Goal: Information Seeking & Learning: Check status

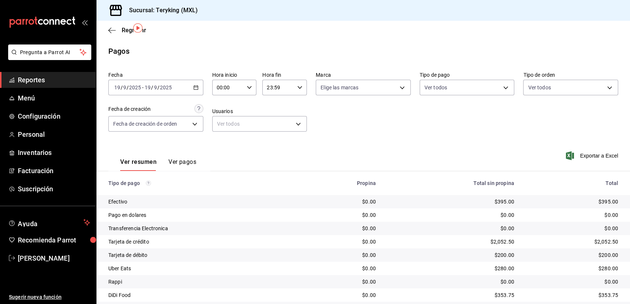
scroll to position [23, 0]
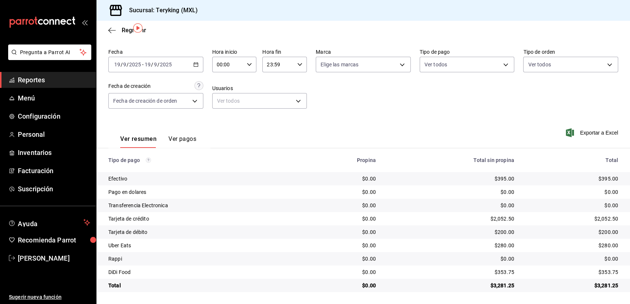
click at [25, 76] on span "Reportes" at bounding box center [54, 80] width 72 height 10
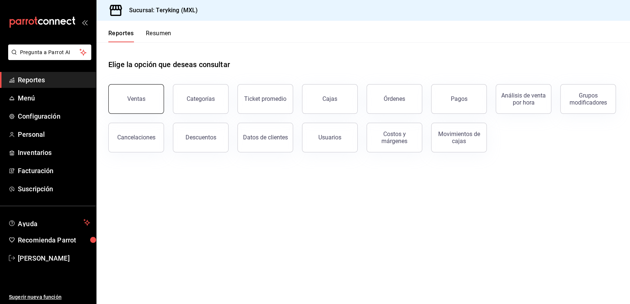
click at [142, 97] on div "Ventas" at bounding box center [136, 98] width 18 height 7
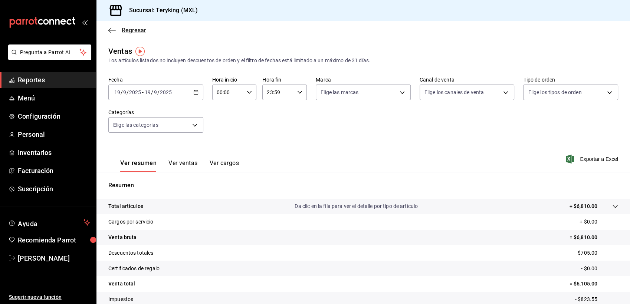
click at [131, 29] on span "Regresar" at bounding box center [134, 30] width 24 height 7
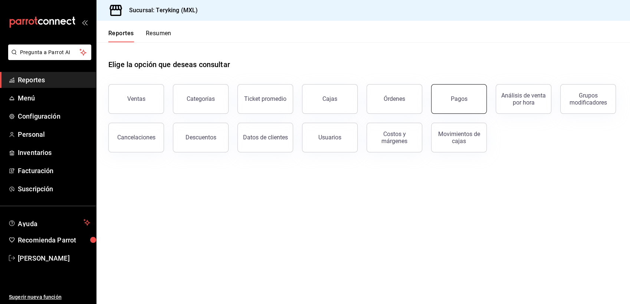
click at [462, 99] on div "Pagos" at bounding box center [459, 98] width 17 height 7
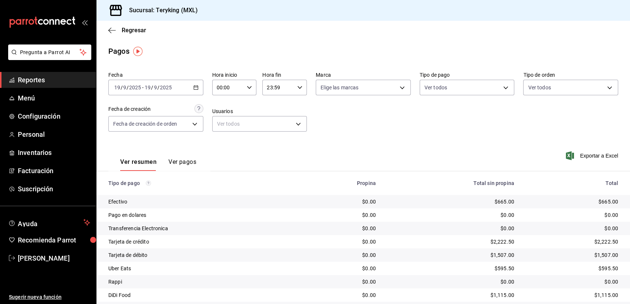
click at [33, 83] on span "Reportes" at bounding box center [54, 80] width 72 height 10
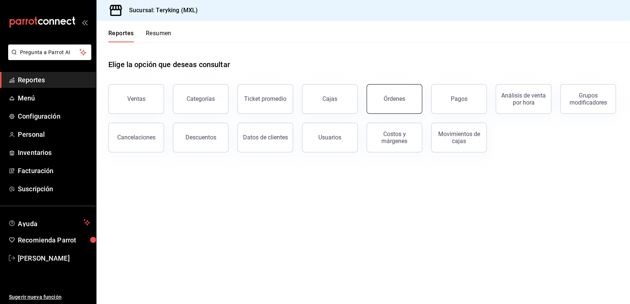
click at [381, 109] on button "Órdenes" at bounding box center [395, 99] width 56 height 30
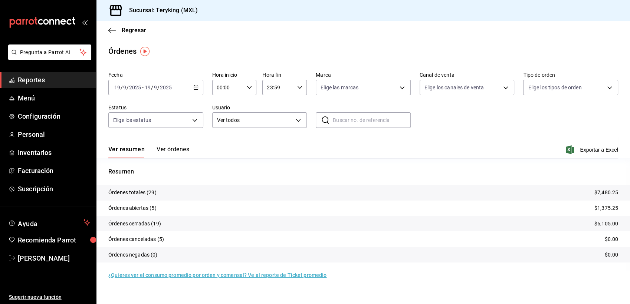
click at [161, 153] on button "Ver órdenes" at bounding box center [173, 152] width 33 height 13
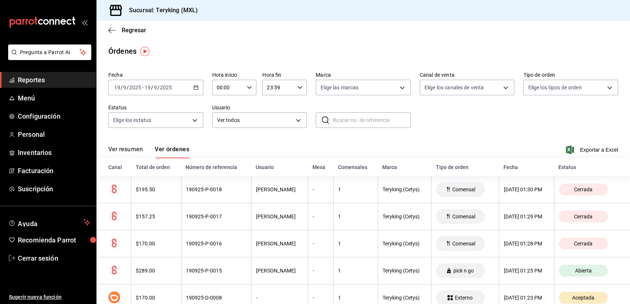
click at [35, 84] on span "Reportes" at bounding box center [54, 80] width 72 height 10
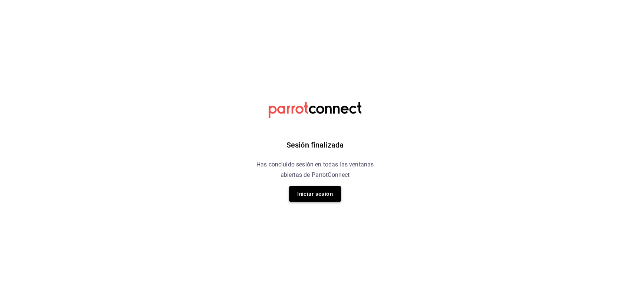
click at [317, 197] on button "Iniciar sesión" at bounding box center [315, 194] width 52 height 16
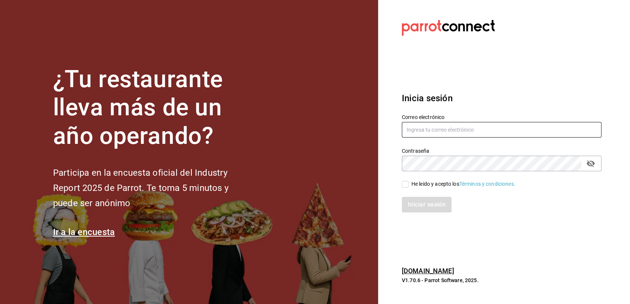
type input "paless9383@gmail.com"
click at [404, 187] on input "He leído y acepto los Términos y condiciones." at bounding box center [405, 184] width 7 height 7
checkbox input "true"
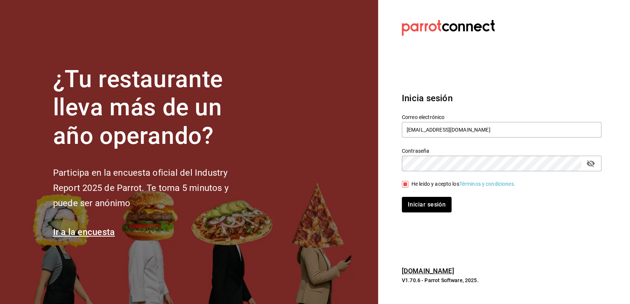
click at [424, 214] on div "Inicia sesión Correo electrónico paless9383@gmail.com Contraseña Contraseña He …" at bounding box center [502, 152] width 200 height 139
click at [429, 203] on button "Iniciar sesión" at bounding box center [427, 205] width 50 height 16
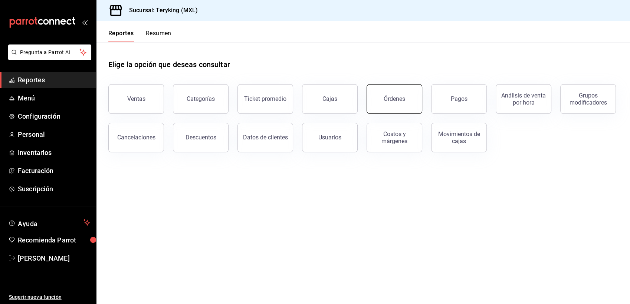
click at [407, 101] on button "Órdenes" at bounding box center [395, 99] width 56 height 30
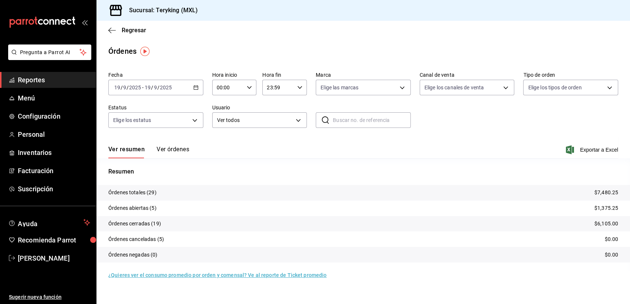
click at [179, 150] on button "Ver órdenes" at bounding box center [173, 152] width 33 height 13
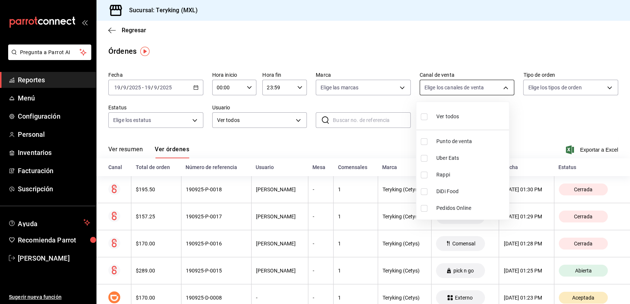
click at [502, 88] on body "Pregunta a Parrot AI Reportes Menú Configuración Personal Inventarios Facturaci…" at bounding box center [315, 152] width 630 height 304
click at [422, 191] on input "checkbox" at bounding box center [424, 191] width 7 height 7
checkbox input "true"
type input "DIDI_FOOD"
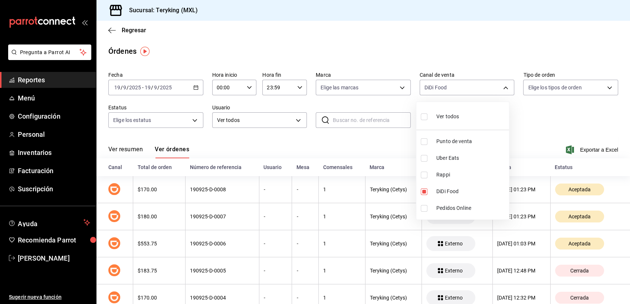
drag, startPoint x: 628, startPoint y: 85, endPoint x: 630, endPoint y: 144, distance: 59.0
click at [630, 144] on html "Pregunta a Parrot AI Reportes Menú Configuración Personal Inventarios Facturaci…" at bounding box center [315, 152] width 630 height 304
click at [584, 129] on div at bounding box center [315, 152] width 630 height 304
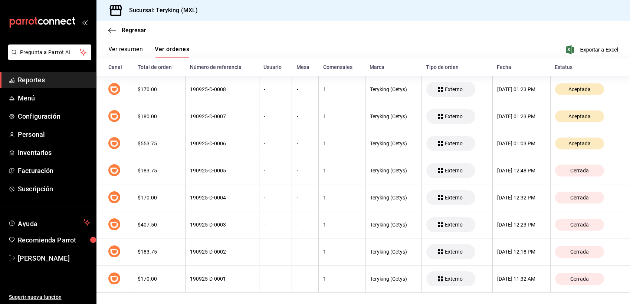
scroll to position [101, 0]
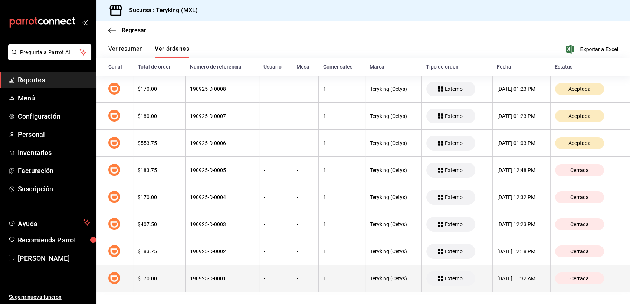
click at [158, 277] on div "$170.00" at bounding box center [159, 279] width 43 height 6
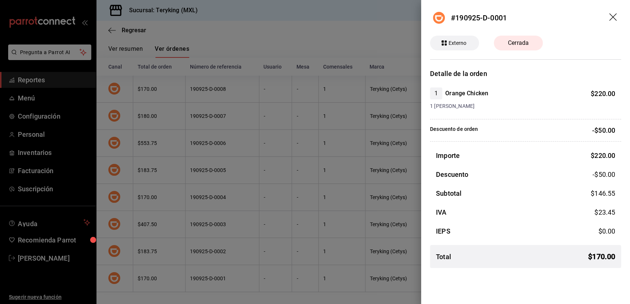
click at [264, 43] on div at bounding box center [315, 152] width 630 height 304
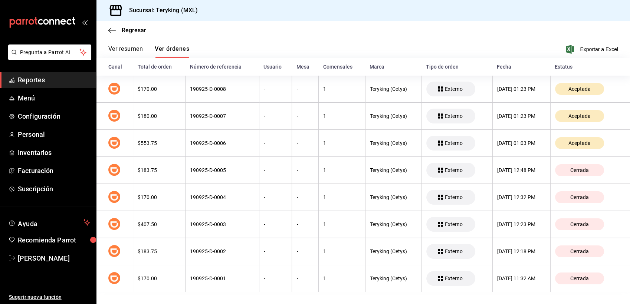
click at [264, 43] on div "Ver resumen Ver órdenes Exportar a Excel" at bounding box center [363, 47] width 510 height 22
click at [33, 83] on span "Reportes" at bounding box center [54, 80] width 72 height 10
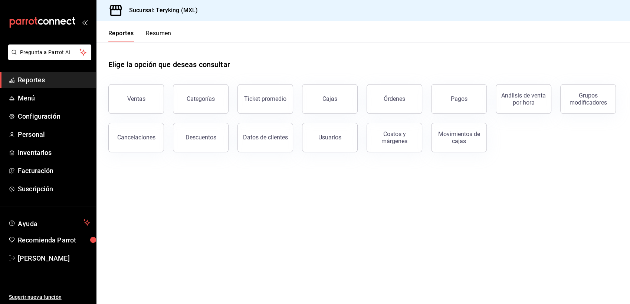
click at [33, 83] on span "Reportes" at bounding box center [54, 80] width 72 height 10
click at [30, 76] on span "Reportes" at bounding box center [54, 80] width 72 height 10
click at [19, 84] on span "Reportes" at bounding box center [54, 80] width 72 height 10
click at [148, 96] on button "Ventas" at bounding box center [136, 99] width 56 height 30
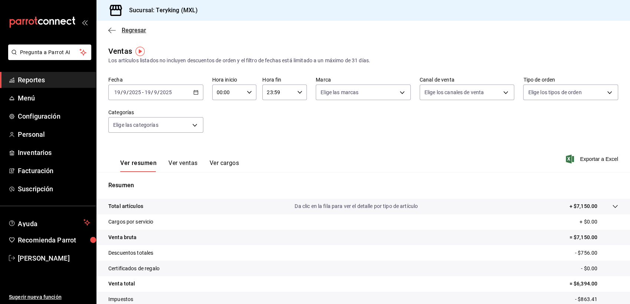
click at [137, 30] on span "Regresar" at bounding box center [134, 30] width 24 height 7
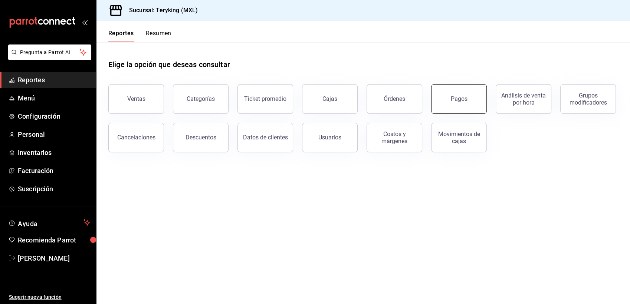
click at [447, 95] on button "Pagos" at bounding box center [459, 99] width 56 height 30
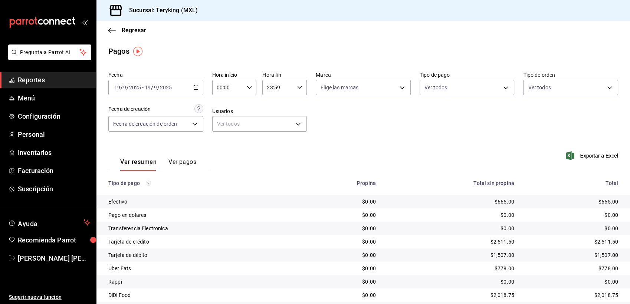
click at [36, 79] on span "Reportes" at bounding box center [54, 80] width 72 height 10
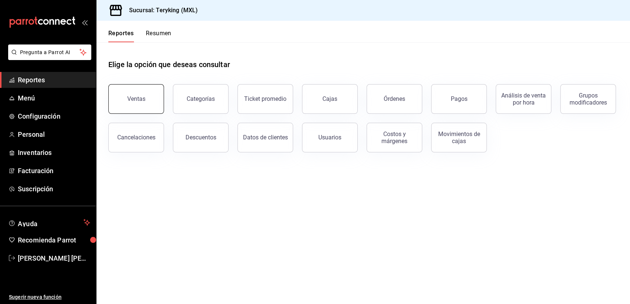
click at [130, 98] on div "Ventas" at bounding box center [136, 98] width 18 height 7
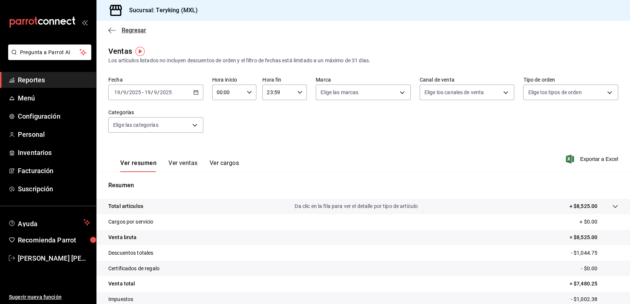
click at [140, 27] on span "Regresar" at bounding box center [134, 30] width 24 height 7
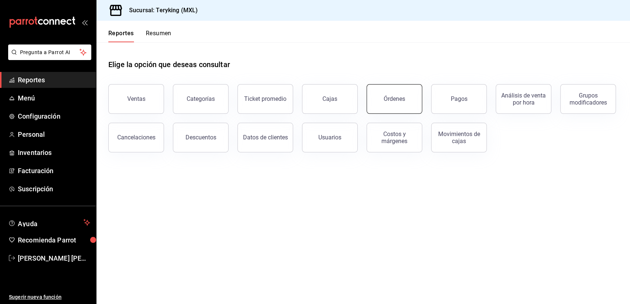
click at [403, 106] on button "Órdenes" at bounding box center [395, 99] width 56 height 30
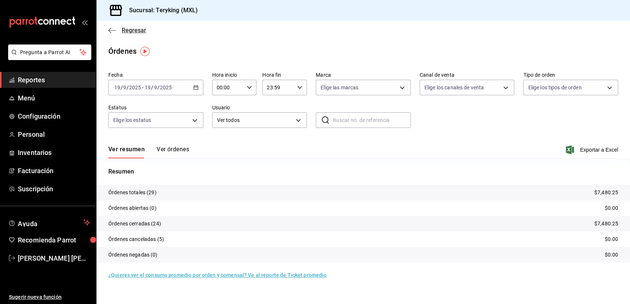
click at [135, 30] on span "Regresar" at bounding box center [134, 30] width 24 height 7
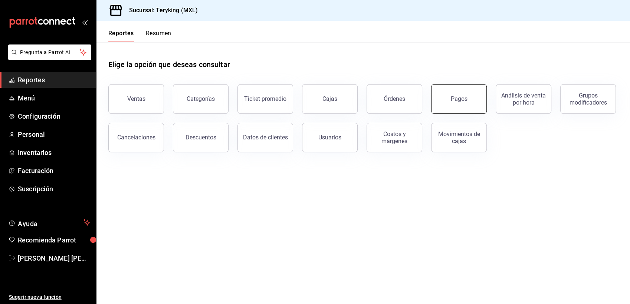
click at [466, 102] on button "Pagos" at bounding box center [459, 99] width 56 height 30
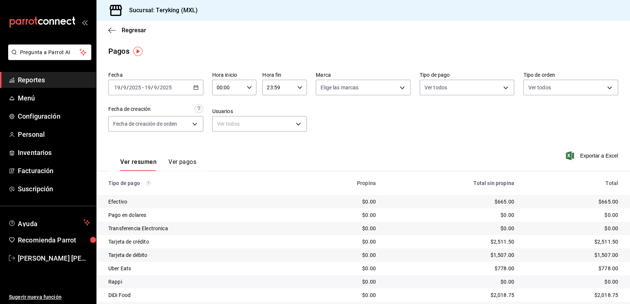
click at [24, 82] on span "Reportes" at bounding box center [54, 80] width 72 height 10
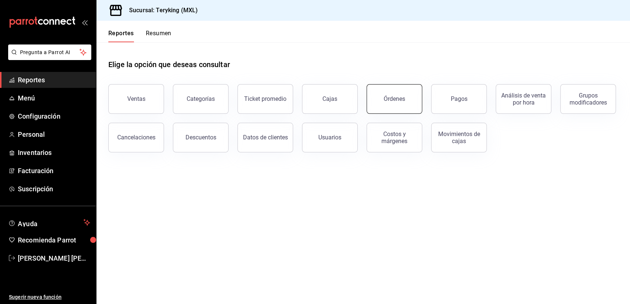
click at [410, 96] on button "Órdenes" at bounding box center [395, 99] width 56 height 30
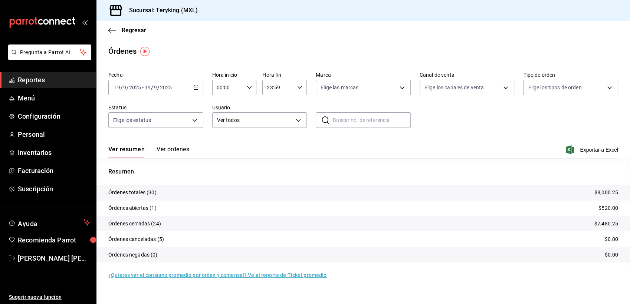
click at [173, 150] on button "Ver órdenes" at bounding box center [173, 152] width 33 height 13
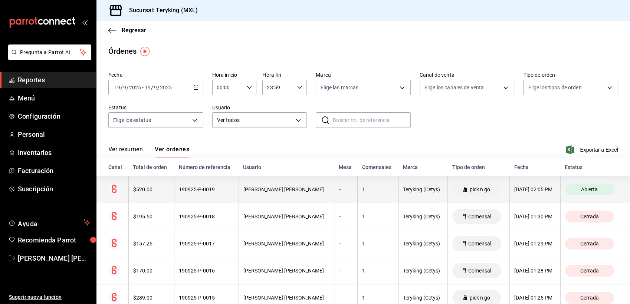
click at [203, 191] on div "190925-P-0019" at bounding box center [206, 190] width 55 height 6
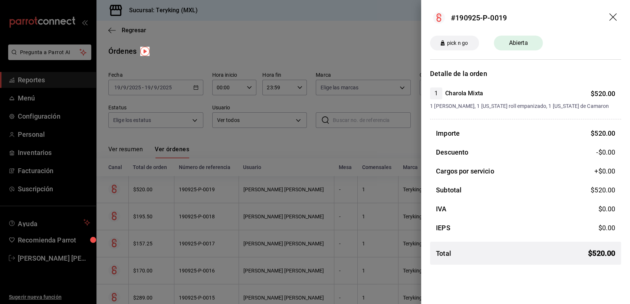
click at [227, 47] on div at bounding box center [315, 152] width 630 height 304
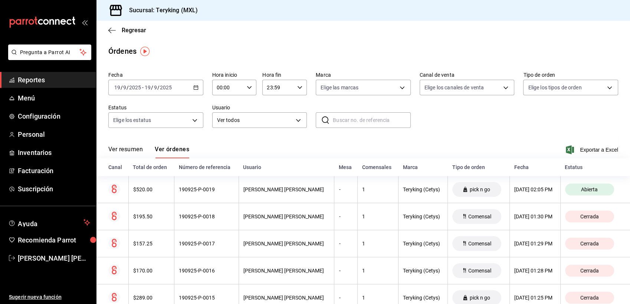
click at [58, 79] on span "Reportes" at bounding box center [54, 80] width 72 height 10
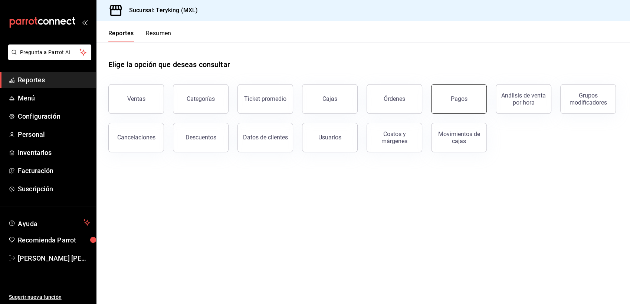
click at [444, 103] on button "Pagos" at bounding box center [459, 99] width 56 height 30
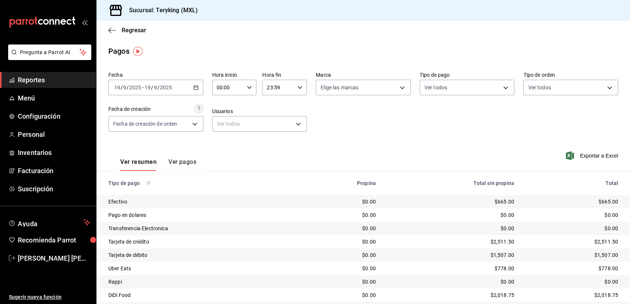
click at [170, 144] on div "Ver resumen Ver pagos" at bounding box center [159, 156] width 102 height 30
click at [134, 29] on span "Regresar" at bounding box center [134, 30] width 24 height 7
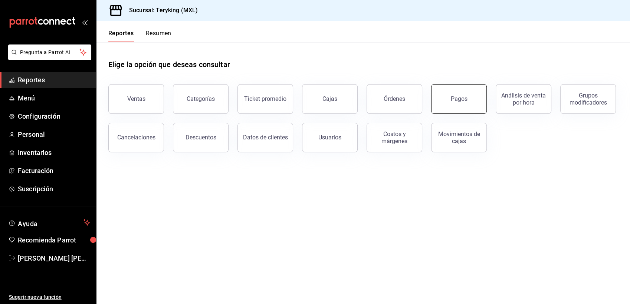
click at [442, 94] on button "Pagos" at bounding box center [459, 99] width 56 height 30
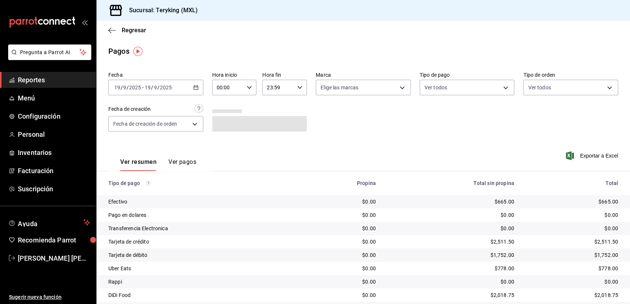
scroll to position [23, 0]
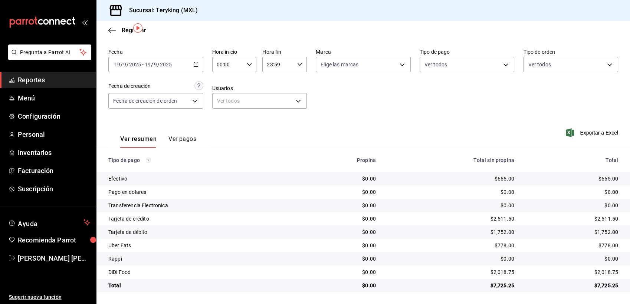
click at [32, 80] on span "Reportes" at bounding box center [54, 80] width 72 height 10
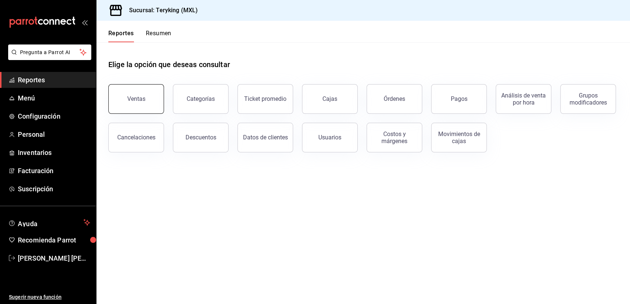
click at [131, 94] on button "Ventas" at bounding box center [136, 99] width 56 height 30
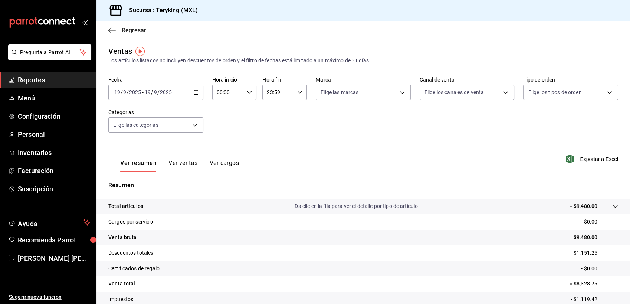
click at [125, 33] on span "Regresar" at bounding box center [134, 30] width 24 height 7
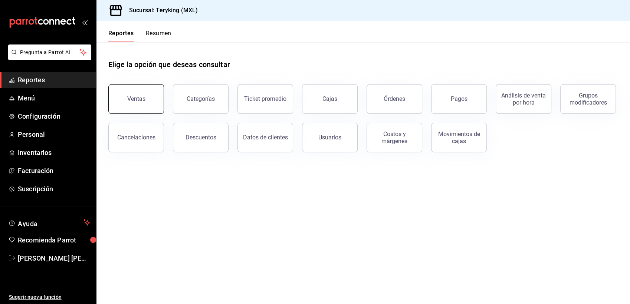
click at [153, 99] on button "Ventas" at bounding box center [136, 99] width 56 height 30
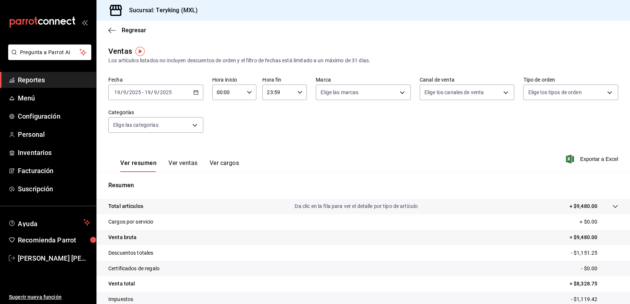
click at [193, 92] on icon "button" at bounding box center [195, 92] width 5 height 5
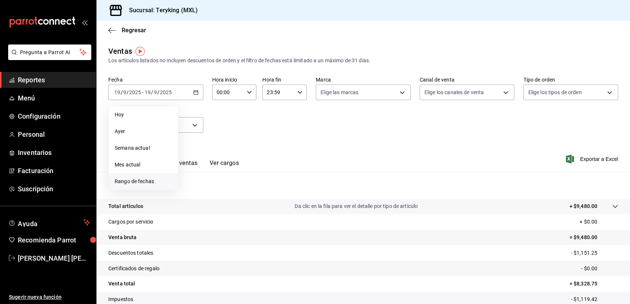
click at [136, 178] on span "Rango de fechas" at bounding box center [144, 182] width 58 height 8
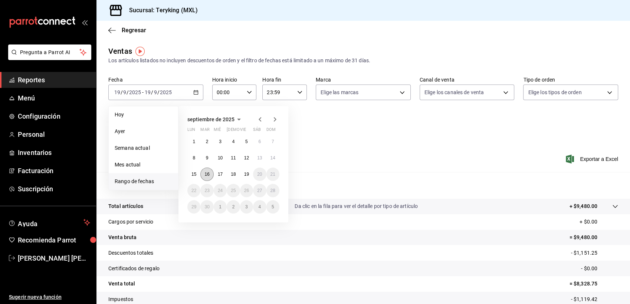
click at [207, 176] on abbr "16" at bounding box center [206, 174] width 5 height 5
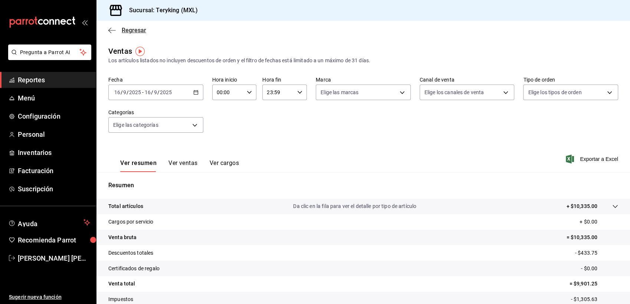
click at [134, 29] on span "Regresar" at bounding box center [134, 30] width 24 height 7
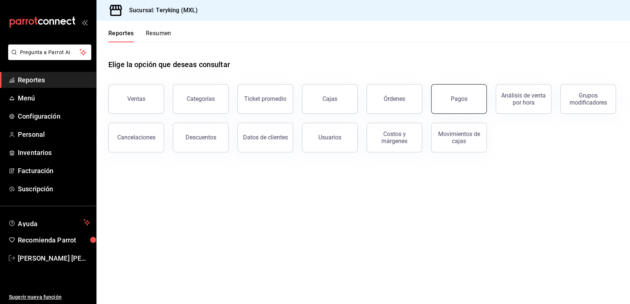
click at [460, 95] on button "Pagos" at bounding box center [459, 99] width 56 height 30
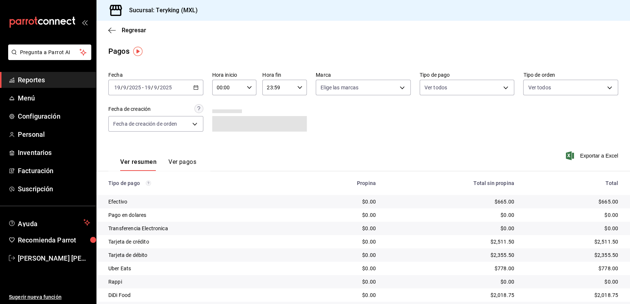
click at [193, 89] on icon "button" at bounding box center [195, 87] width 5 height 5
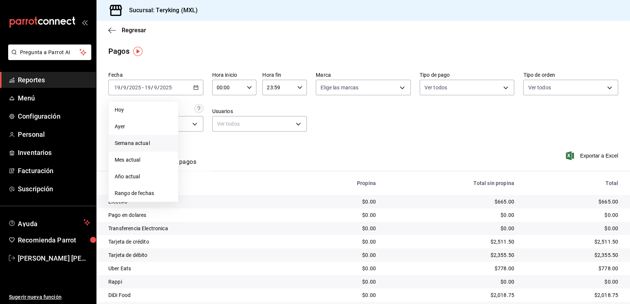
click at [145, 143] on span "Semana actual" at bounding box center [144, 144] width 58 height 8
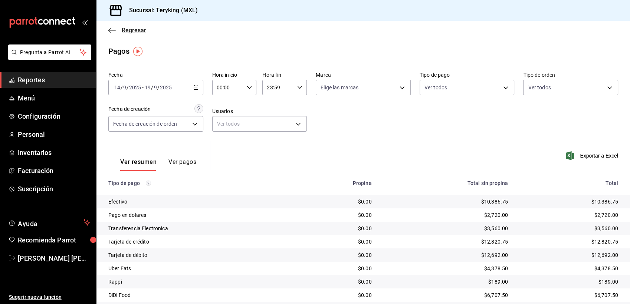
click at [127, 30] on span "Regresar" at bounding box center [134, 30] width 24 height 7
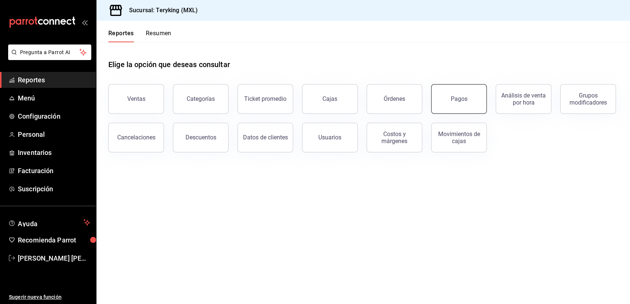
click at [462, 101] on div "Pagos" at bounding box center [459, 98] width 17 height 7
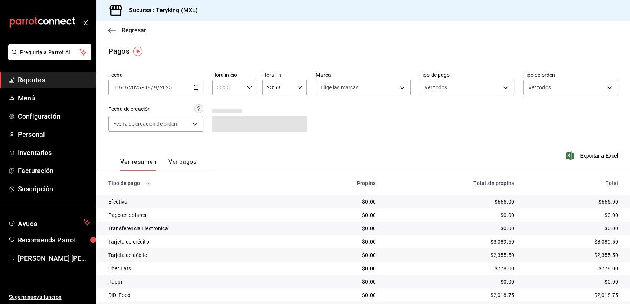
click at [133, 29] on span "Regresar" at bounding box center [134, 30] width 24 height 7
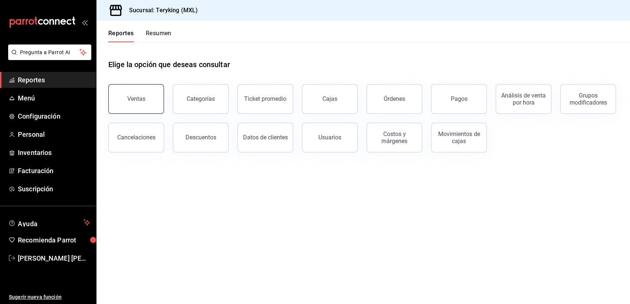
click at [137, 105] on button "Ventas" at bounding box center [136, 99] width 56 height 30
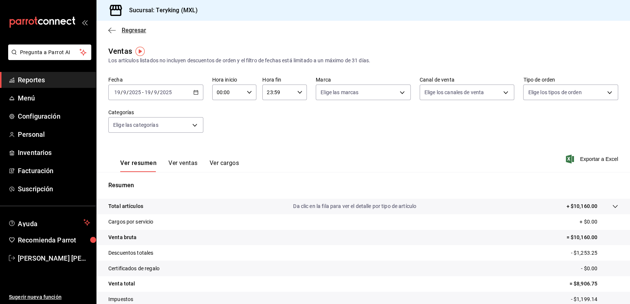
click at [131, 32] on span "Regresar" at bounding box center [134, 30] width 24 height 7
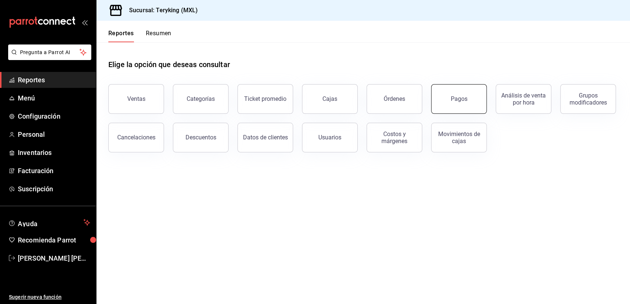
click at [457, 101] on div "Pagos" at bounding box center [459, 98] width 17 height 7
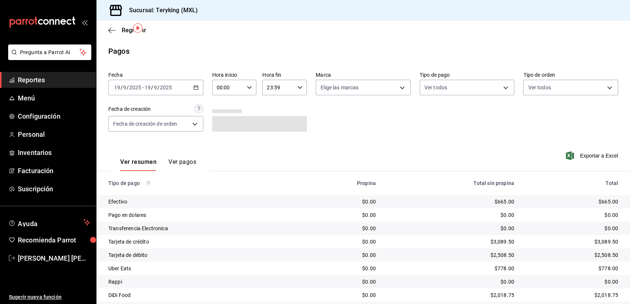
scroll to position [23, 0]
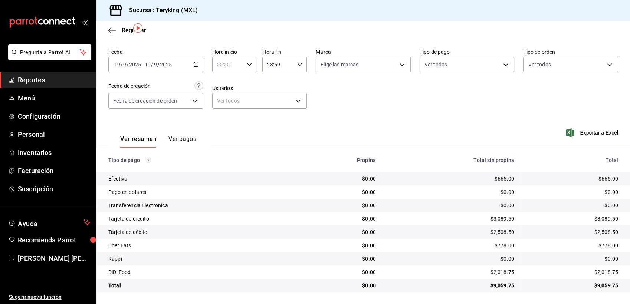
click at [140, 120] on div "Ver resumen Ver pagos" at bounding box center [159, 133] width 102 height 30
click at [62, 83] on span "Reportes" at bounding box center [54, 80] width 72 height 10
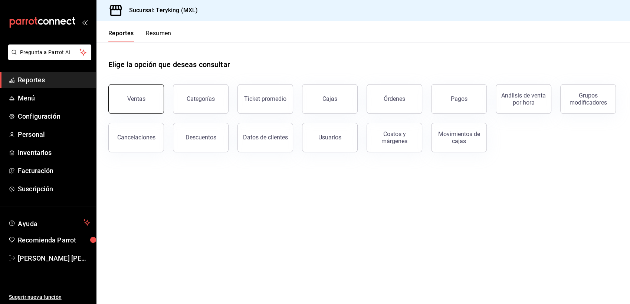
click at [142, 97] on div "Ventas" at bounding box center [136, 98] width 18 height 7
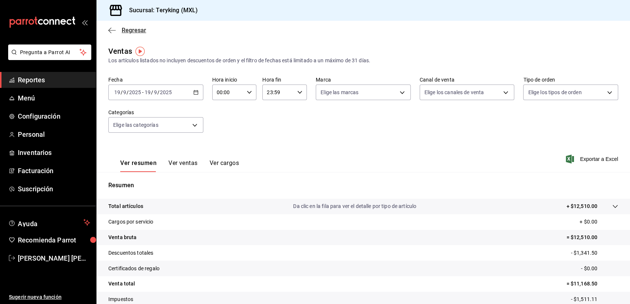
click at [137, 33] on span "Regresar" at bounding box center [134, 30] width 24 height 7
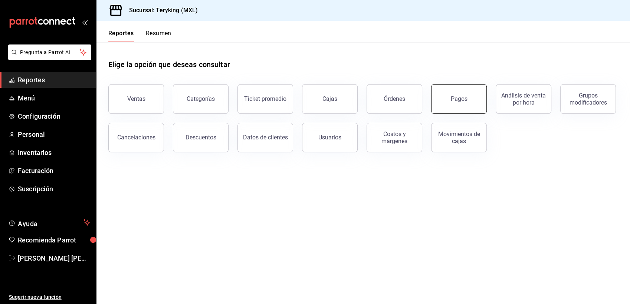
click at [456, 99] on div "Pagos" at bounding box center [459, 98] width 17 height 7
